Goal: Information Seeking & Learning: Learn about a topic

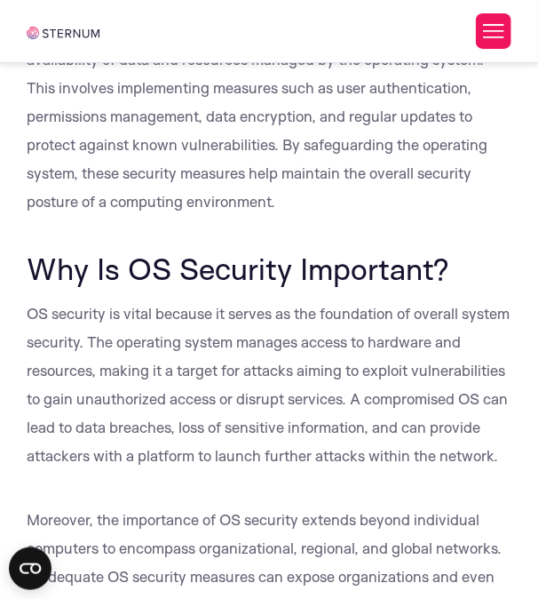
scroll to position [705, 0]
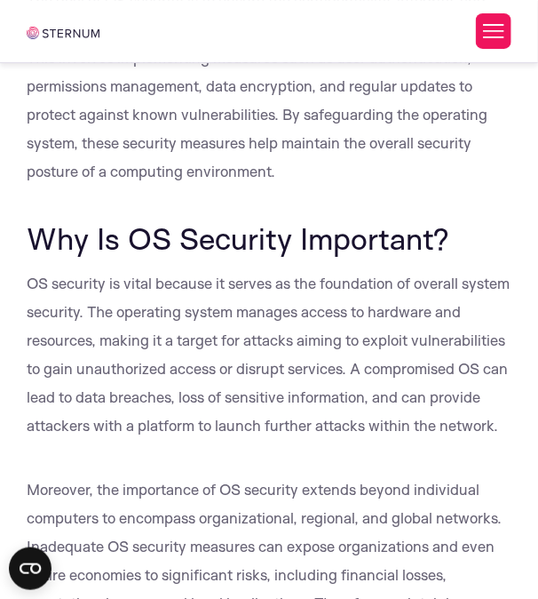
click at [391, 440] on p "OS security is vital because it serves as the foundation of overall system secu…" at bounding box center [269, 354] width 484 height 171
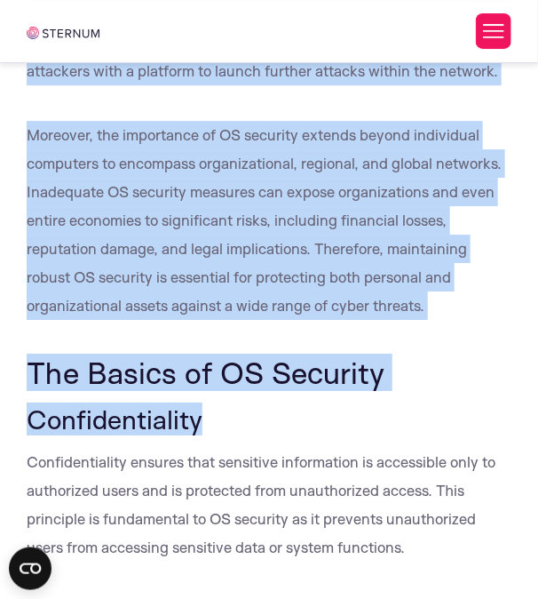
scroll to position [1061, 0]
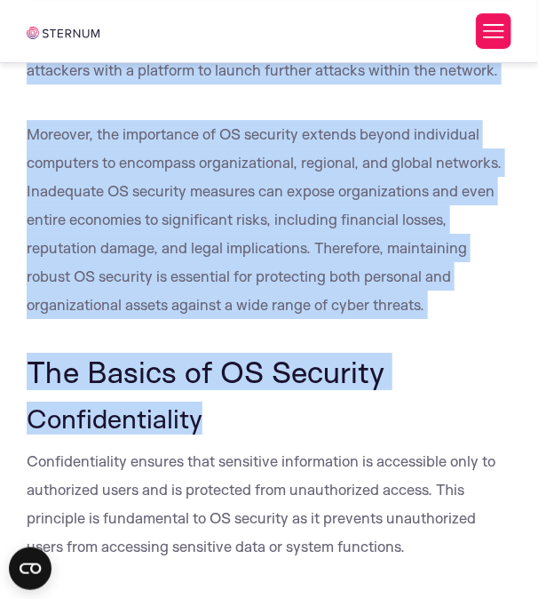
drag, startPoint x: 32, startPoint y: 147, endPoint x: 461, endPoint y: 338, distance: 469.8
copy div "Why Is OS Security Important? OS security is vital because it serves as the fou…"
click at [219, 181] on span "Moreover, the importance of OS security extends beyond individual computers to …" at bounding box center [264, 218] width 475 height 189
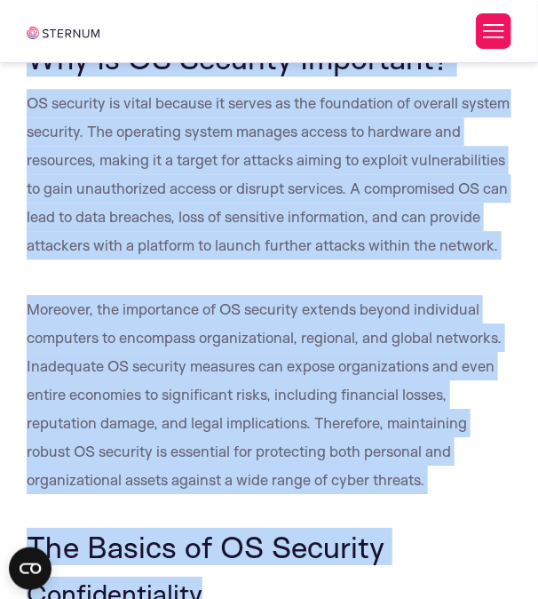
scroll to position [883, 0]
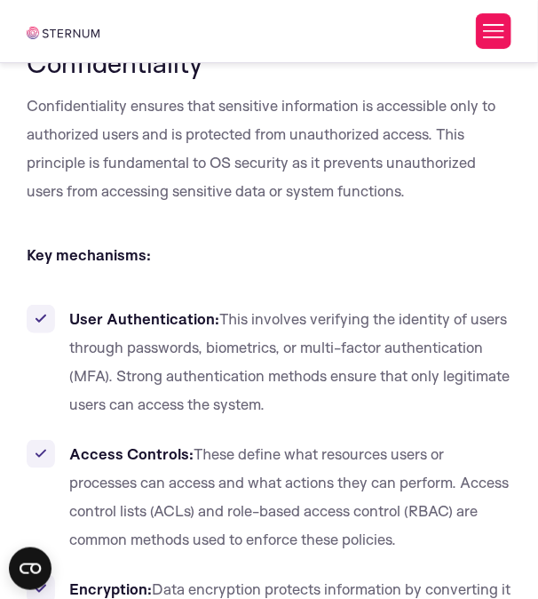
scroll to position [1393, 0]
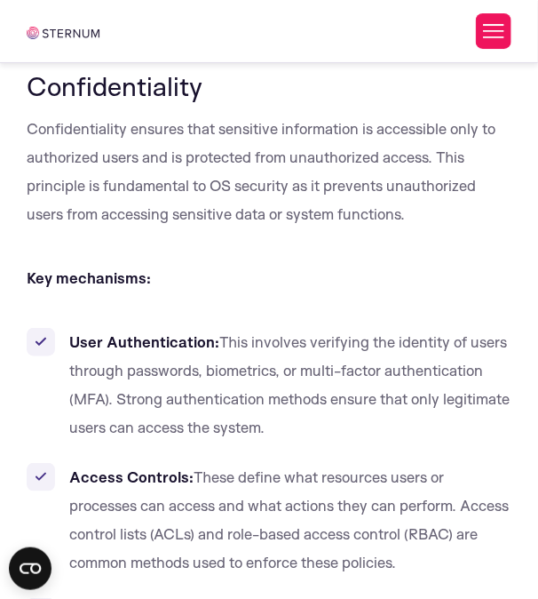
drag, startPoint x: 261, startPoint y: 449, endPoint x: 30, endPoint y: 113, distance: 407.6
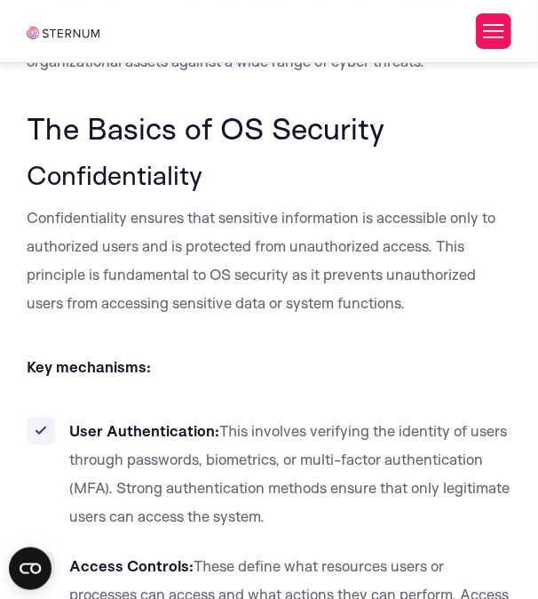
copy div "Confidentiality Confidentiality ensures that sensitive information is accessibl…"
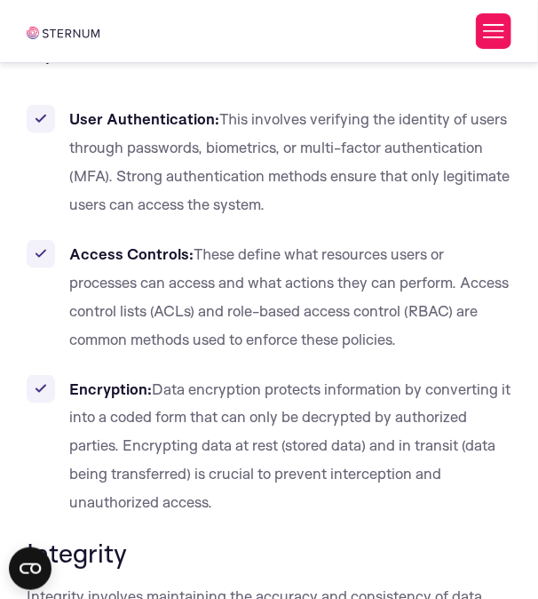
scroll to position [1660, 0]
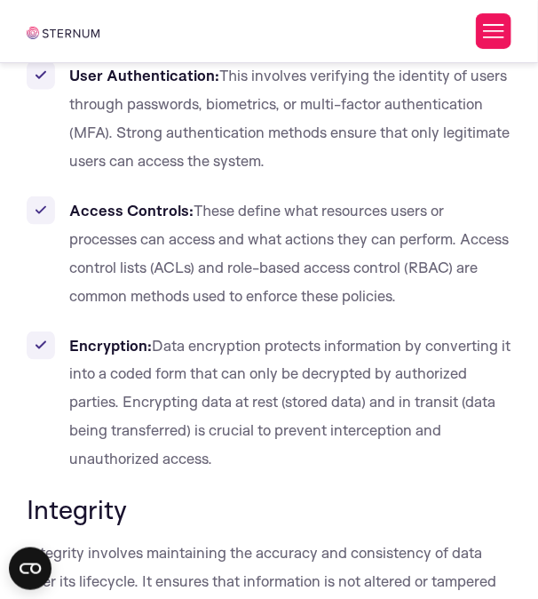
click at [251, 227] on li "Access Controls: These define what resources users or processes can access and …" at bounding box center [269, 253] width 484 height 114
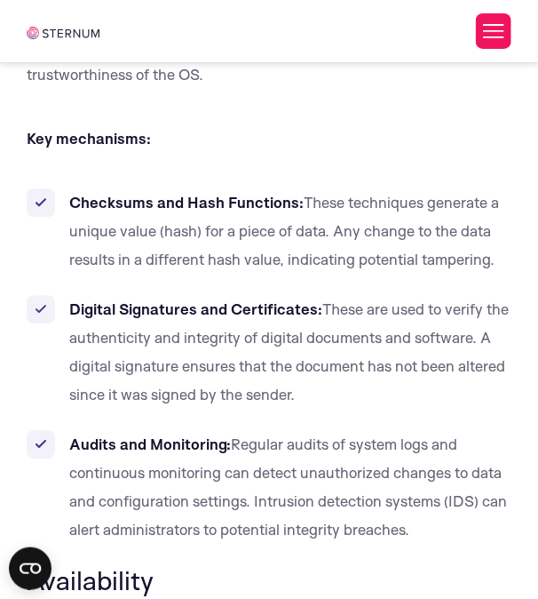
scroll to position [2193, 0]
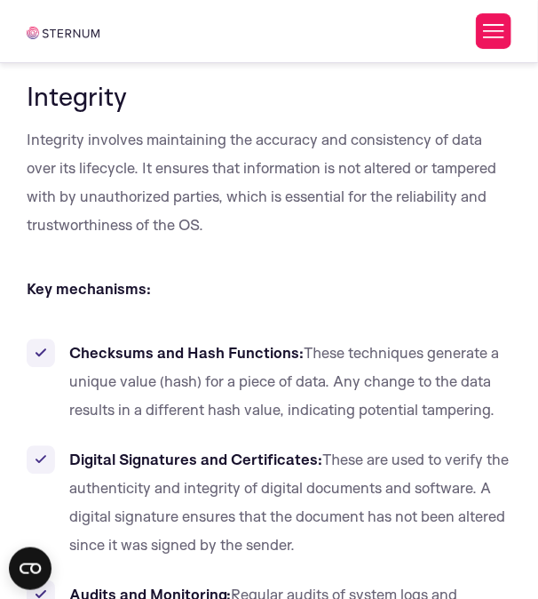
scroll to position [2104, 0]
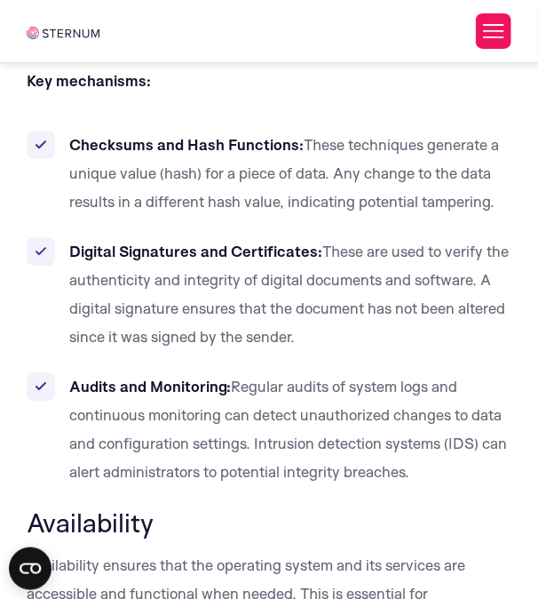
scroll to position [2371, 0]
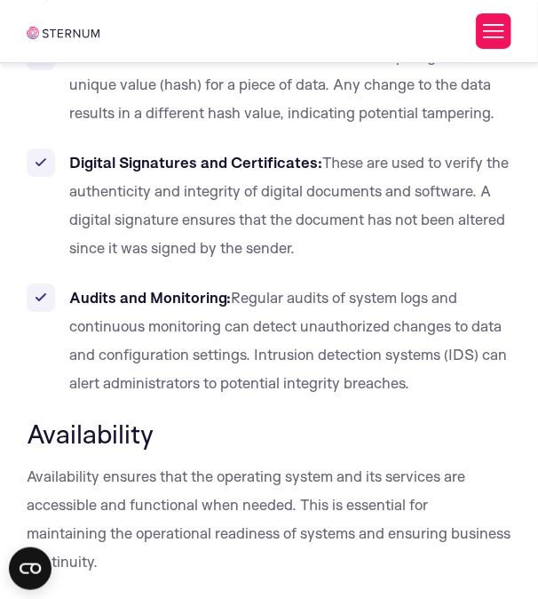
click at [44, 258] on li "Digital Signatures and Certificates: These are used to verify the authenticity …" at bounding box center [269, 205] width 484 height 114
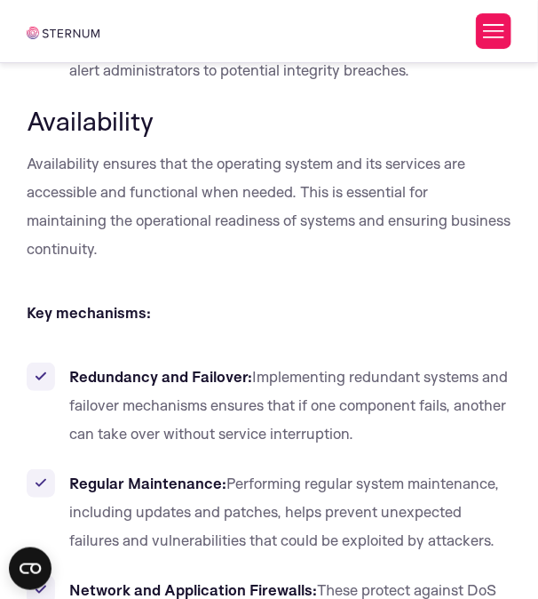
scroll to position [2726, 0]
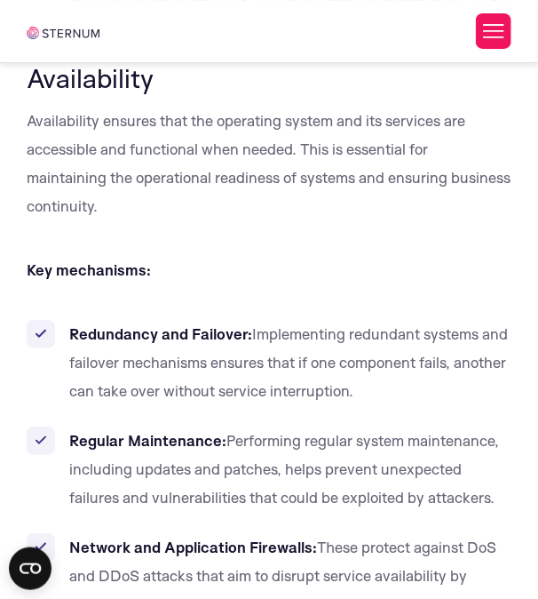
click at [232, 220] on p "Availability ensures that the operating system and its services are accessible …" at bounding box center [269, 164] width 484 height 114
click at [186, 284] on p "Key mechanisms:" at bounding box center [269, 270] width 484 height 28
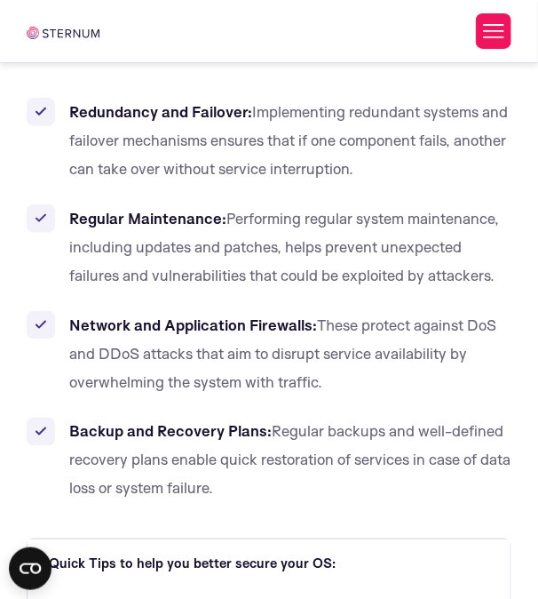
scroll to position [2993, 0]
